Goal: Task Accomplishment & Management: Complete application form

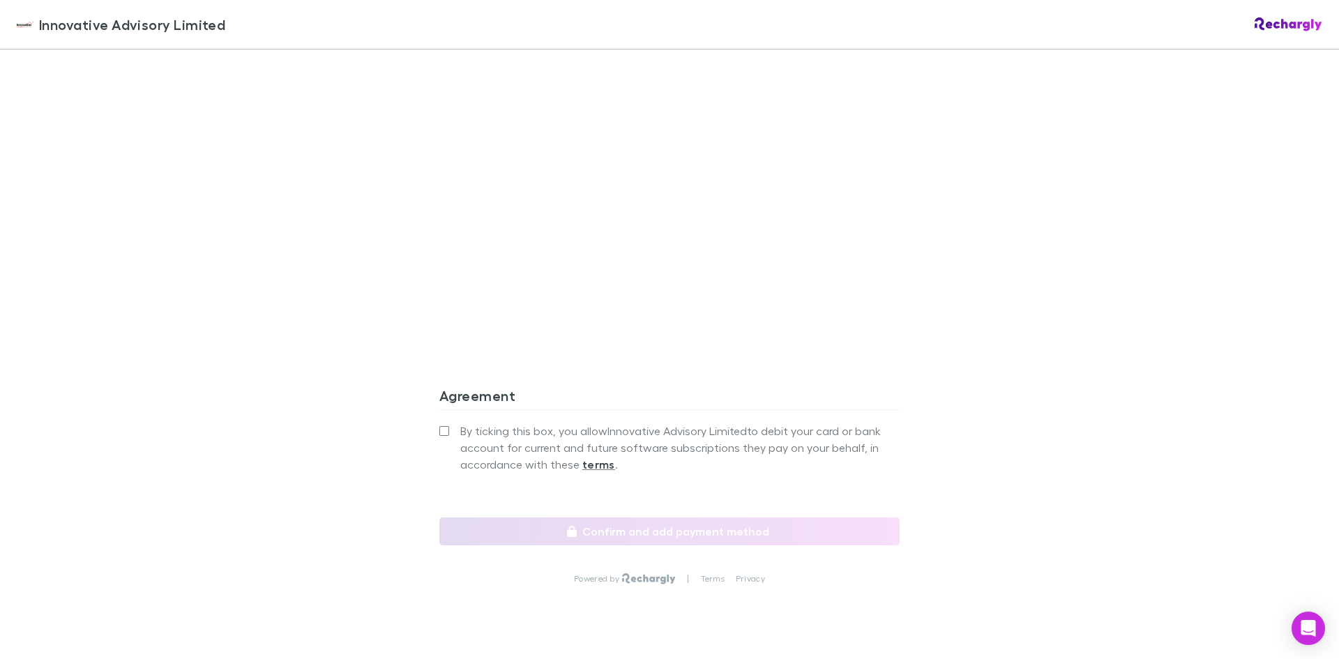
scroll to position [1046, 0]
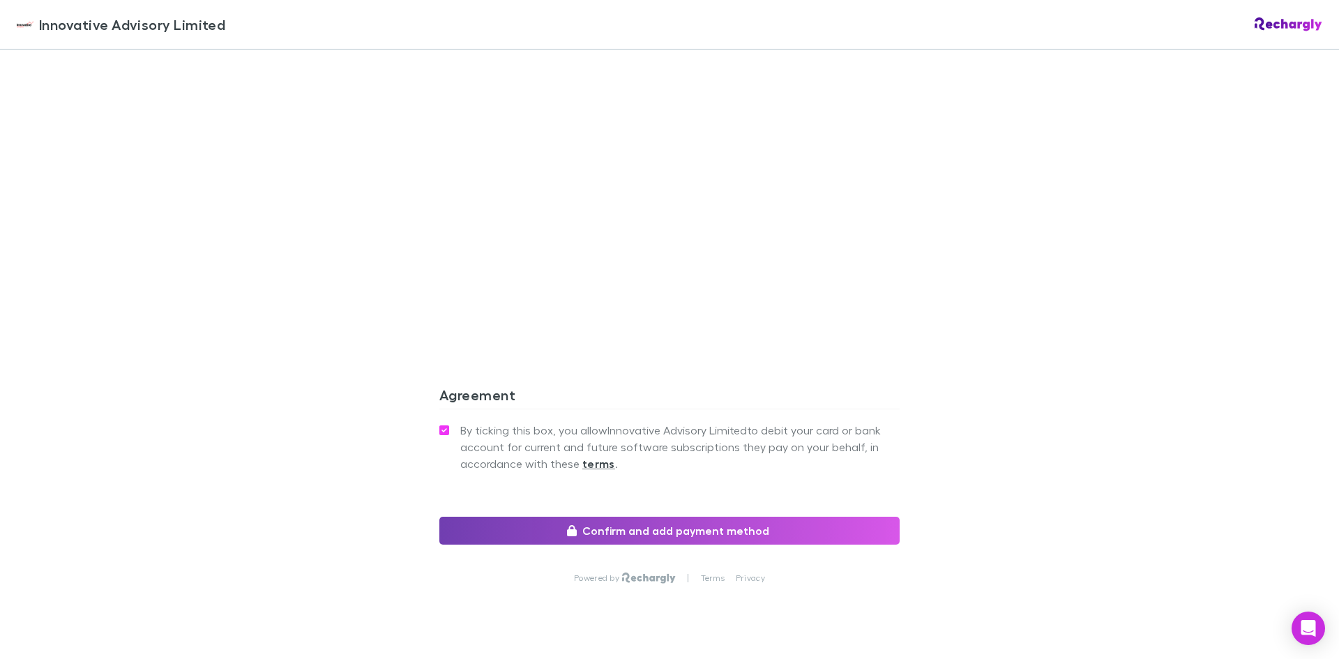
click at [729, 529] on button "Confirm and add payment method" at bounding box center [669, 531] width 460 height 28
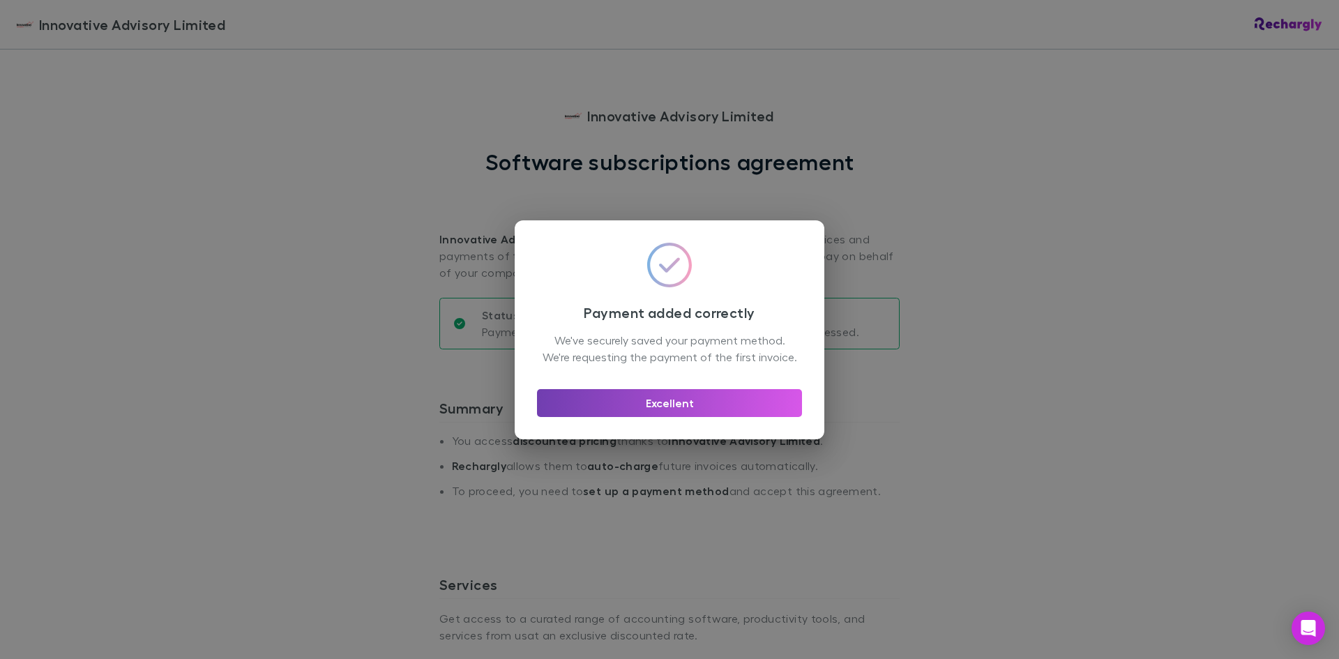
click at [691, 405] on button "Excellent" at bounding box center [669, 403] width 265 height 28
